Goal: Information Seeking & Learning: Learn about a topic

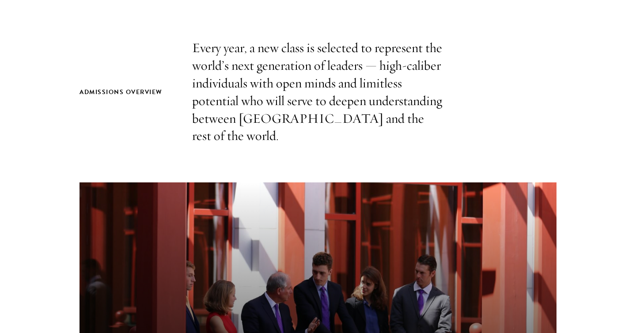
scroll to position [324, 0]
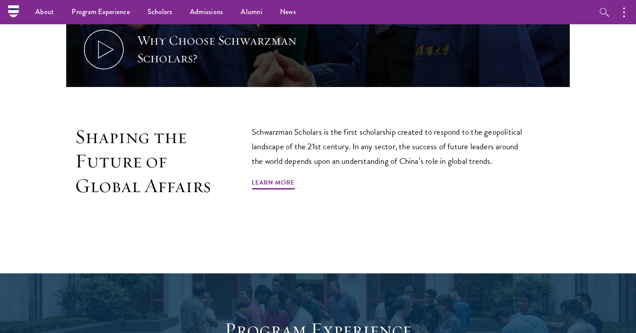
scroll to position [472, 0]
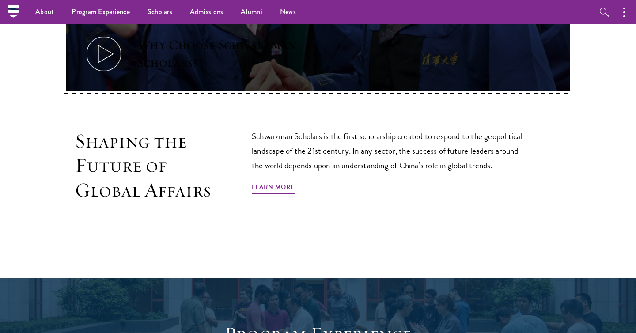
click at [123, 57] on icon at bounding box center [104, 54] width 40 height 40
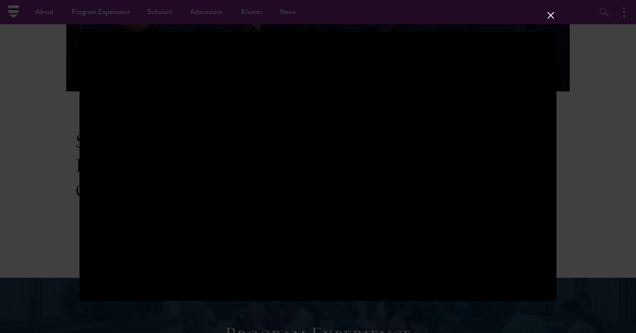
click at [28, 185] on div at bounding box center [318, 166] width 636 height 333
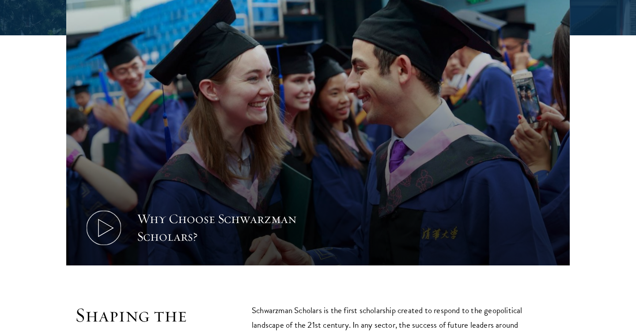
scroll to position [310, 0]
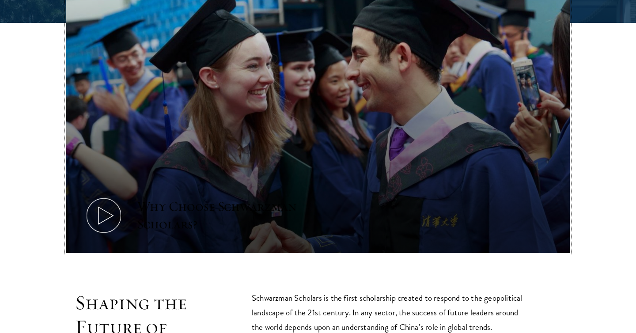
click at [217, 204] on div "Why Choose Schwarzman Scholars?" at bounding box center [218, 215] width 163 height 35
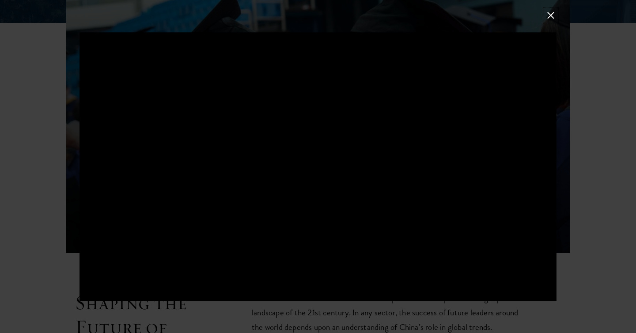
click at [545, 10] on button at bounding box center [550, 15] width 11 height 11
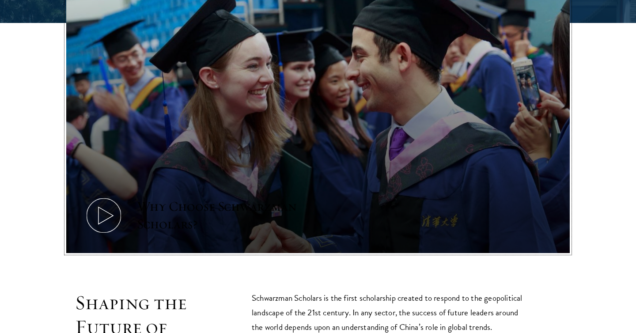
click at [283, 121] on button "Why Choose Schwarzman Scholars?" at bounding box center [317, 111] width 503 height 283
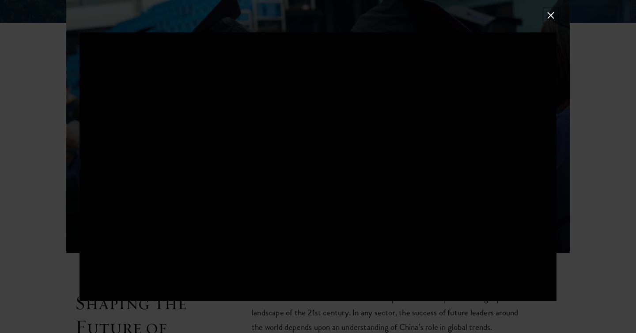
click at [552, 17] on button at bounding box center [550, 15] width 11 height 11
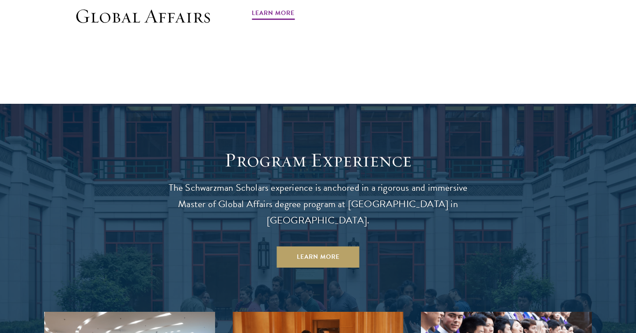
scroll to position [647, 0]
